Goal: Transaction & Acquisition: Obtain resource

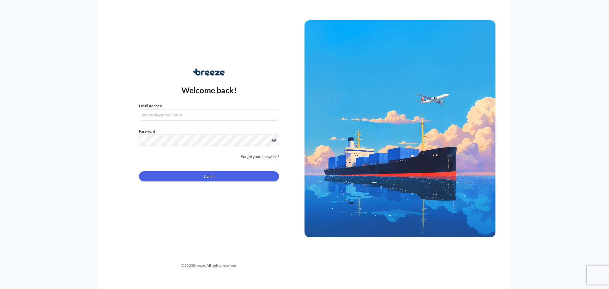
type input "[PERSON_NAME][EMAIL_ADDRESS][DOMAIN_NAME]"
click at [240, 182] on form "Email Address [PERSON_NAME][EMAIL_ADDRESS][DOMAIN_NAME] Password Must include: …" at bounding box center [209, 146] width 140 height 86
click at [240, 180] on button "Sign In" at bounding box center [209, 176] width 140 height 10
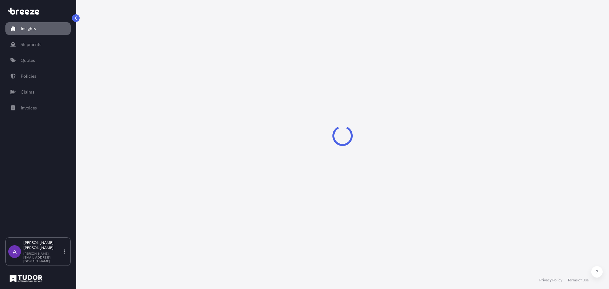
select select "2025"
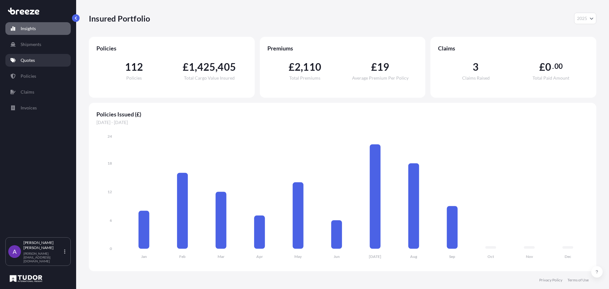
click at [34, 59] on p "Quotes" at bounding box center [28, 60] width 14 height 6
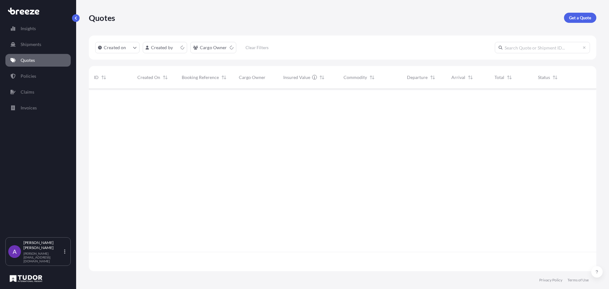
scroll to position [181, 503]
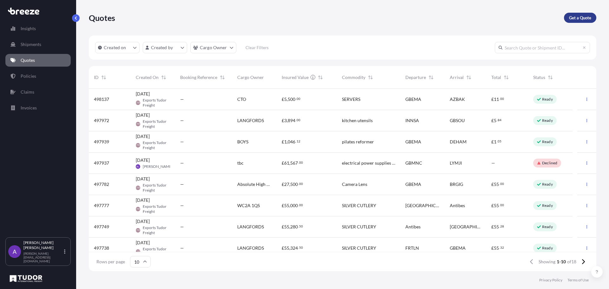
click at [580, 18] on p "Get a Quote" at bounding box center [580, 18] width 22 height 6
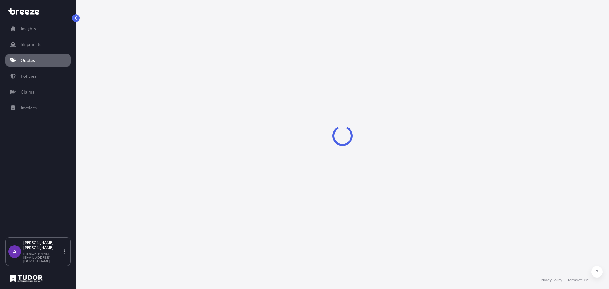
select select "Sea"
select select "1"
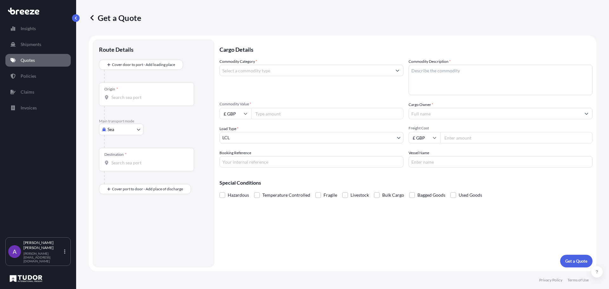
click at [270, 73] on input "Commodity Category *" at bounding box center [306, 70] width 172 height 11
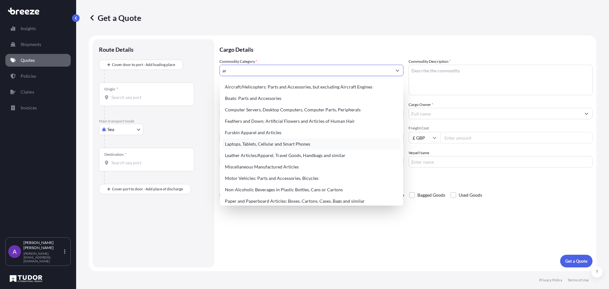
type input "a"
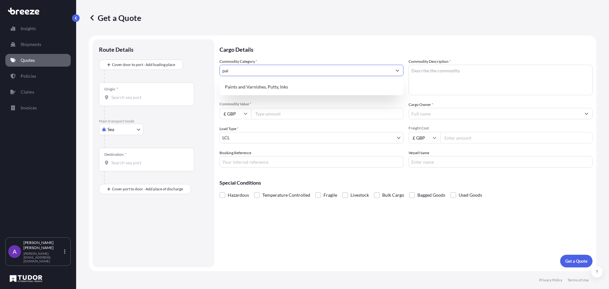
type input "pain"
drag, startPoint x: 203, startPoint y: 71, endPoint x: 171, endPoint y: 69, distance: 31.5
click at [179, 71] on form "Route Details Cover door to port - Add loading place Place of loading Road Road…" at bounding box center [343, 154] width 508 height 236
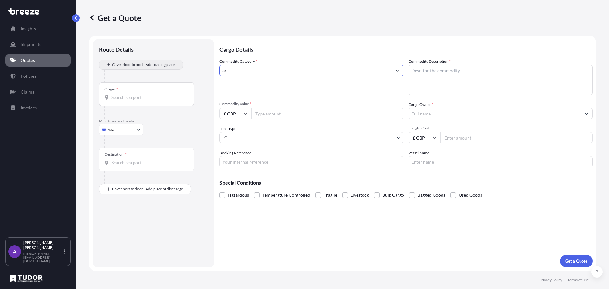
type input "a"
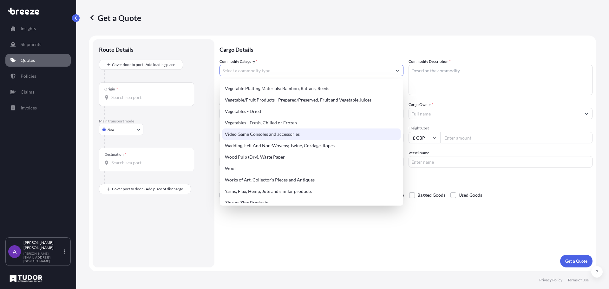
scroll to position [1478, 0]
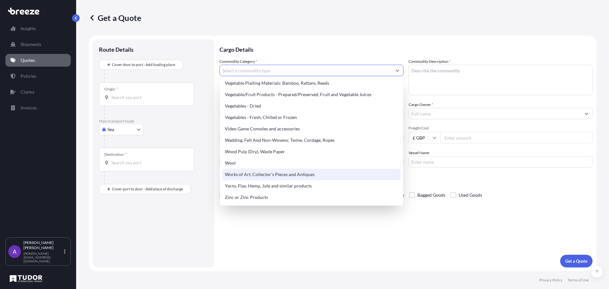
click at [274, 171] on div "Works of Art, Collector's Pieces and Antiques" at bounding box center [311, 174] width 178 height 11
type input "Works of Art, Collector's Pieces and Antiques"
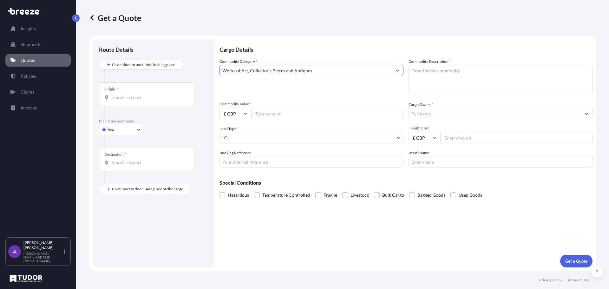
click at [447, 78] on textarea "Commodity Description *" at bounding box center [501, 80] width 184 height 30
type textarea "painting"
click at [354, 117] on input "Commodity Value *" at bounding box center [327, 113] width 152 height 11
type input "7000"
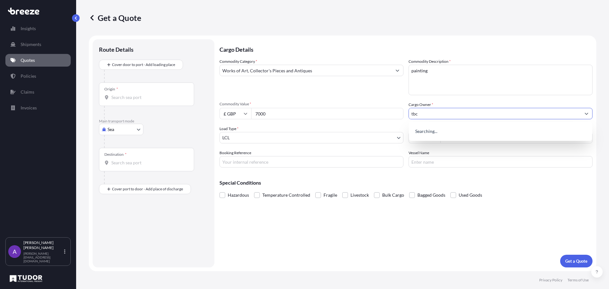
type input "tbc"
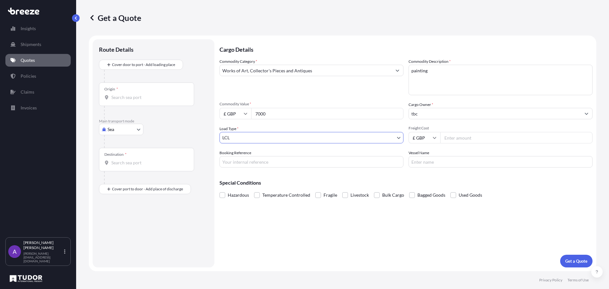
click at [261, 138] on body "15 options available. 5 options available. 0 options available. Insights Shipme…" at bounding box center [304, 144] width 609 height 289
click at [117, 130] on body "15 options available. 5 options available. 0 options available. Insights Shipme…" at bounding box center [304, 144] width 609 height 289
click at [117, 155] on div "Air" at bounding box center [121, 157] width 39 height 11
select select "Air"
click at [122, 100] on input "Origin *" at bounding box center [148, 100] width 75 height 6
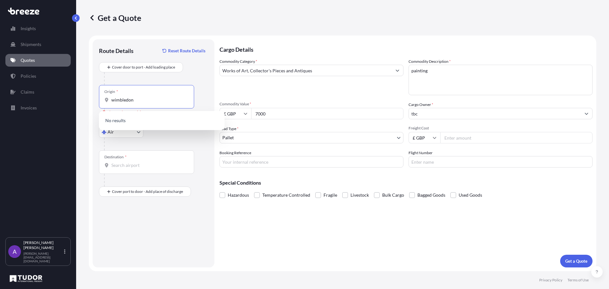
drag, startPoint x: 136, startPoint y: 101, endPoint x: 20, endPoint y: 100, distance: 115.8
click at [24, 100] on div "Insights Shipments Quotes Policies Claims Invoices A [PERSON_NAME] [PERSON_NAME…" at bounding box center [304, 144] width 609 height 289
type input "folkestone"
drag, startPoint x: 137, startPoint y: 103, endPoint x: 80, endPoint y: 94, distance: 58.0
click at [80, 94] on div "Get a Quote Route Details Reset Route Details Cover door to port - Add loading …" at bounding box center [342, 135] width 533 height 271
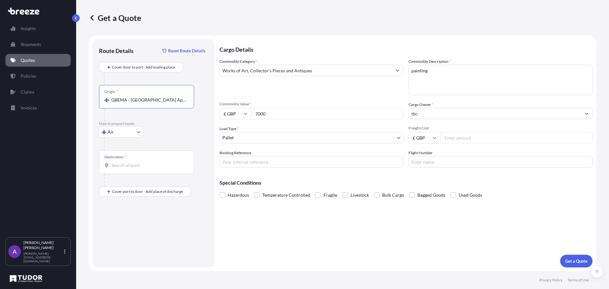
type input "GBEMA - [GEOGRAPHIC_DATA] Apt, [GEOGRAPHIC_DATA]"
click at [135, 162] on input "Destination *" at bounding box center [148, 165] width 75 height 6
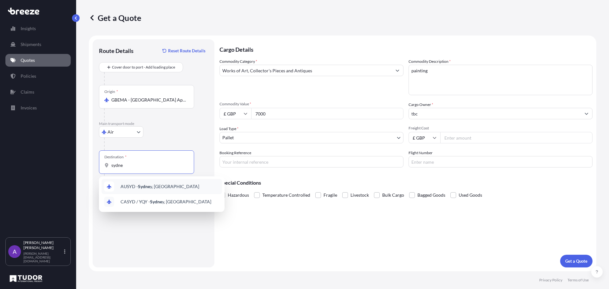
click at [143, 183] on span "AUSYD - Sydne y, [GEOGRAPHIC_DATA]" at bounding box center [160, 186] width 79 height 6
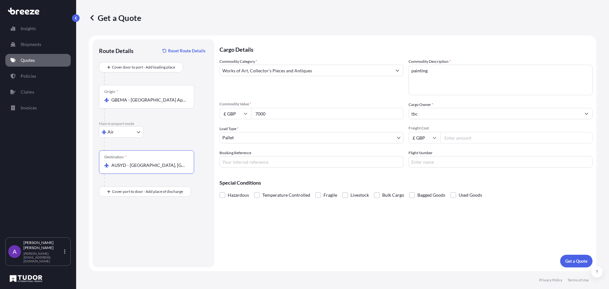
type input "AUSYD - [GEOGRAPHIC_DATA], [GEOGRAPHIC_DATA]"
click at [465, 137] on input "Freight Cost" at bounding box center [517, 137] width 152 height 11
type input "300"
click at [577, 257] on button "Get a Quote" at bounding box center [576, 261] width 32 height 13
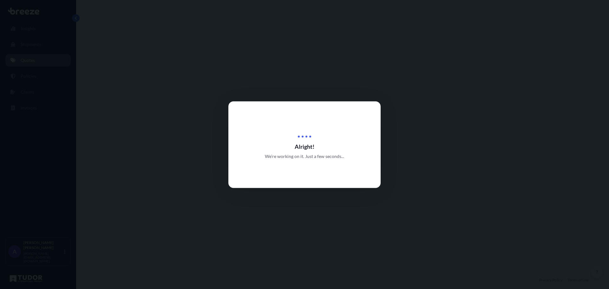
select select "Air"
select select "1"
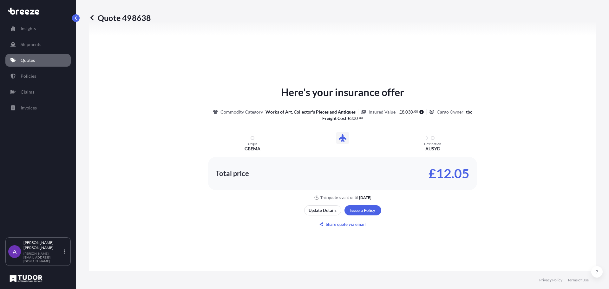
scroll to position [286, 0]
